Goal: Transaction & Acquisition: Download file/media

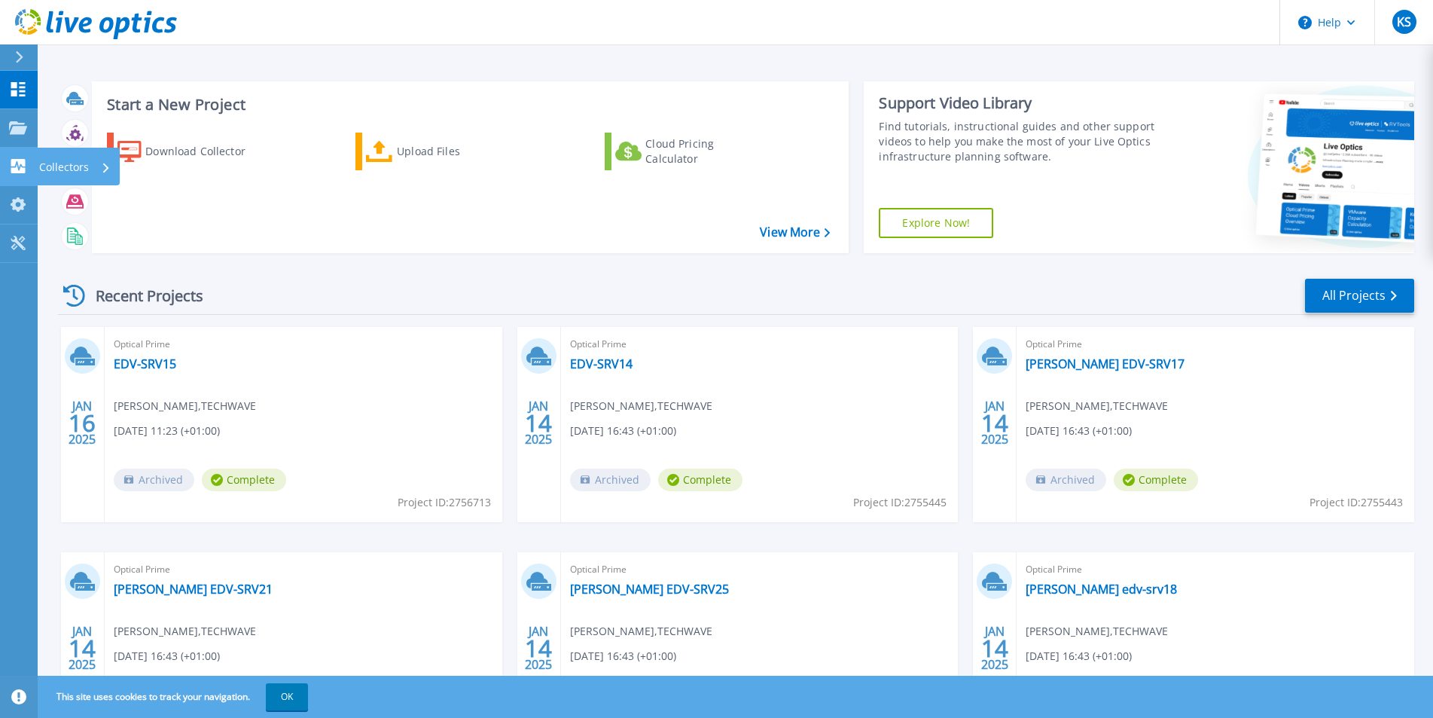
click at [72, 169] on p "Collectors" at bounding box center [64, 167] width 50 height 39
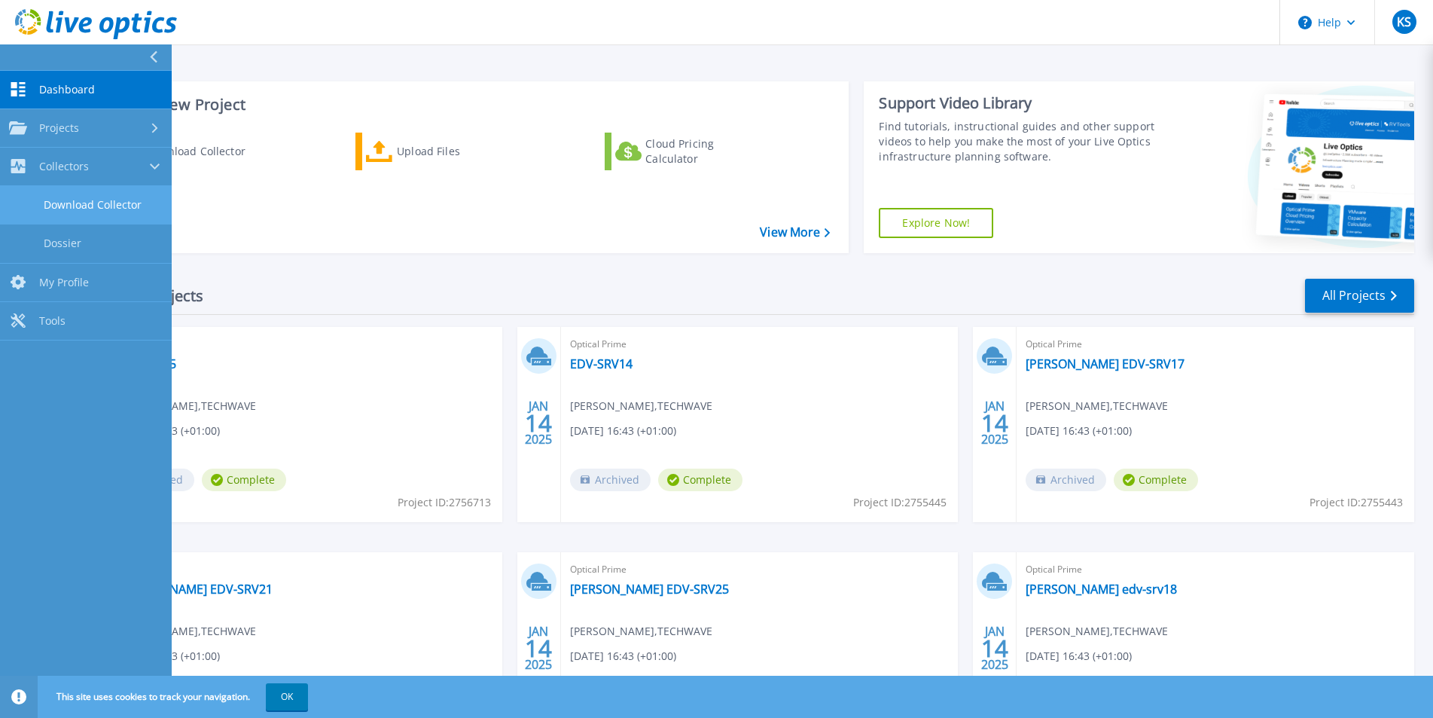
click at [116, 204] on link "Download Collector" at bounding box center [86, 205] width 172 height 38
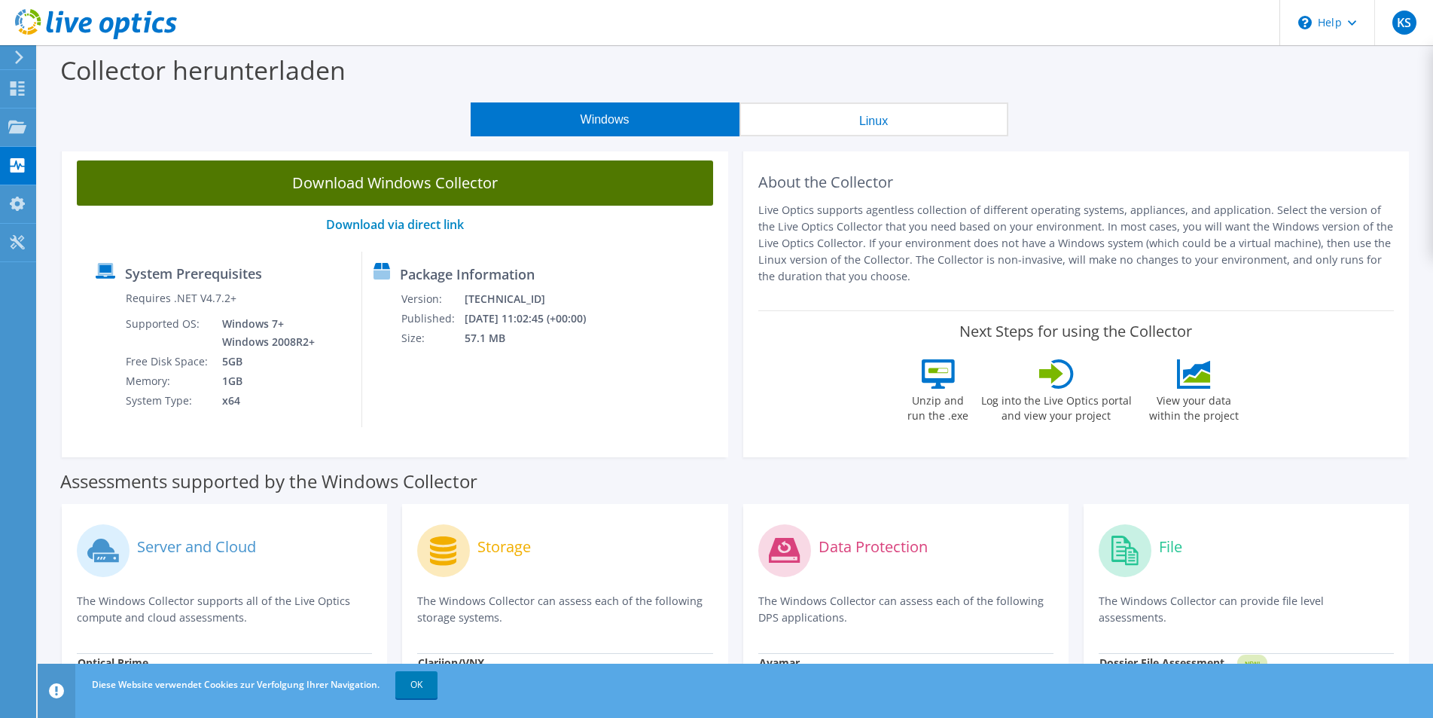
click at [382, 174] on link "Download Windows Collector" at bounding box center [395, 182] width 636 height 45
